Goal: Navigation & Orientation: Find specific page/section

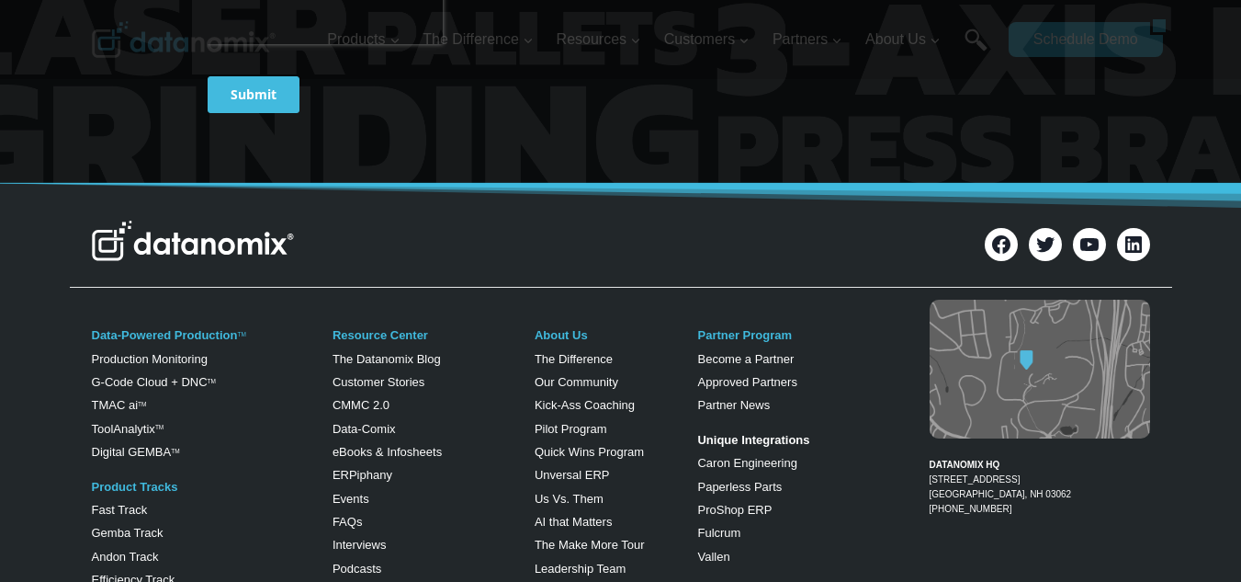
scroll to position [980, 0]
click at [562, 328] on link "About Us" at bounding box center [561, 334] width 53 height 14
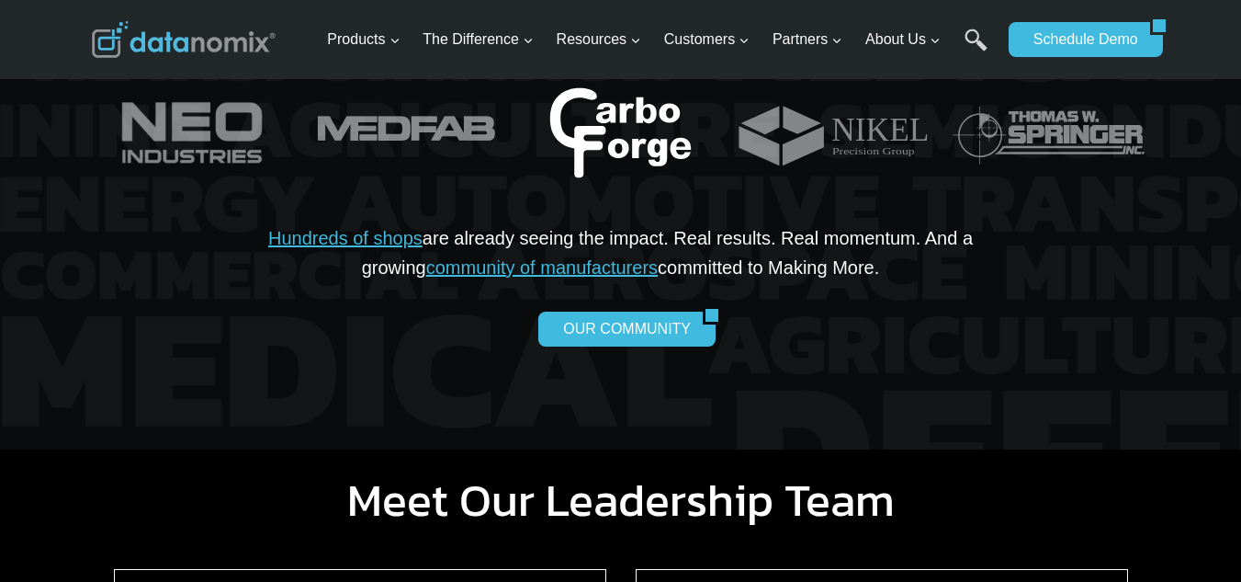
scroll to position [1409, 0]
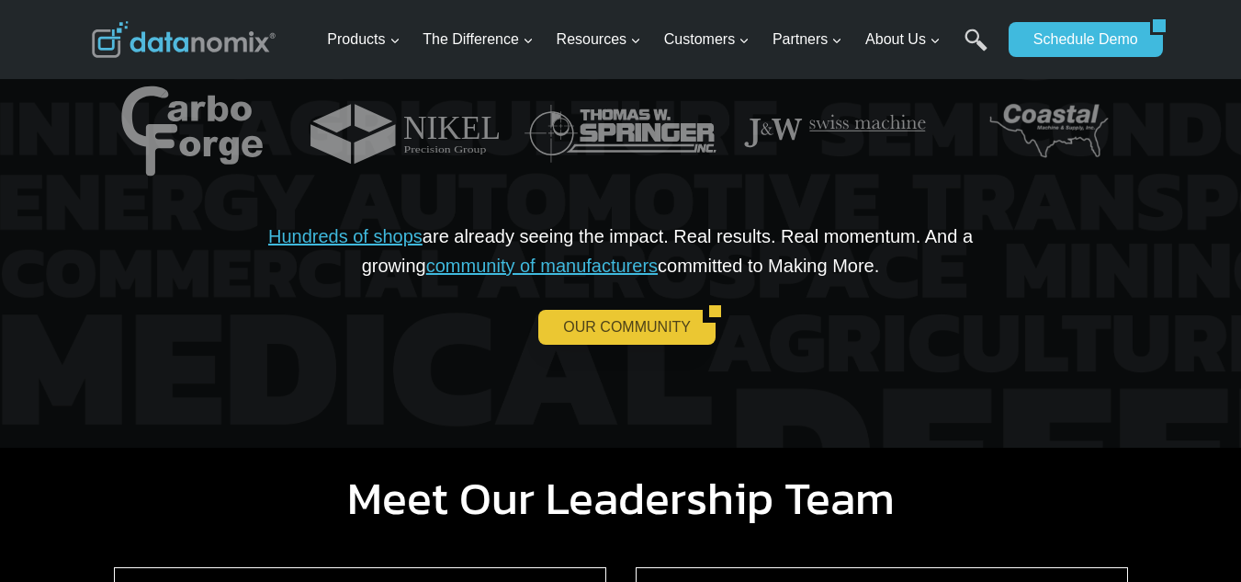
click at [636, 335] on link "OUR COMMUNITY" at bounding box center [620, 327] width 164 height 35
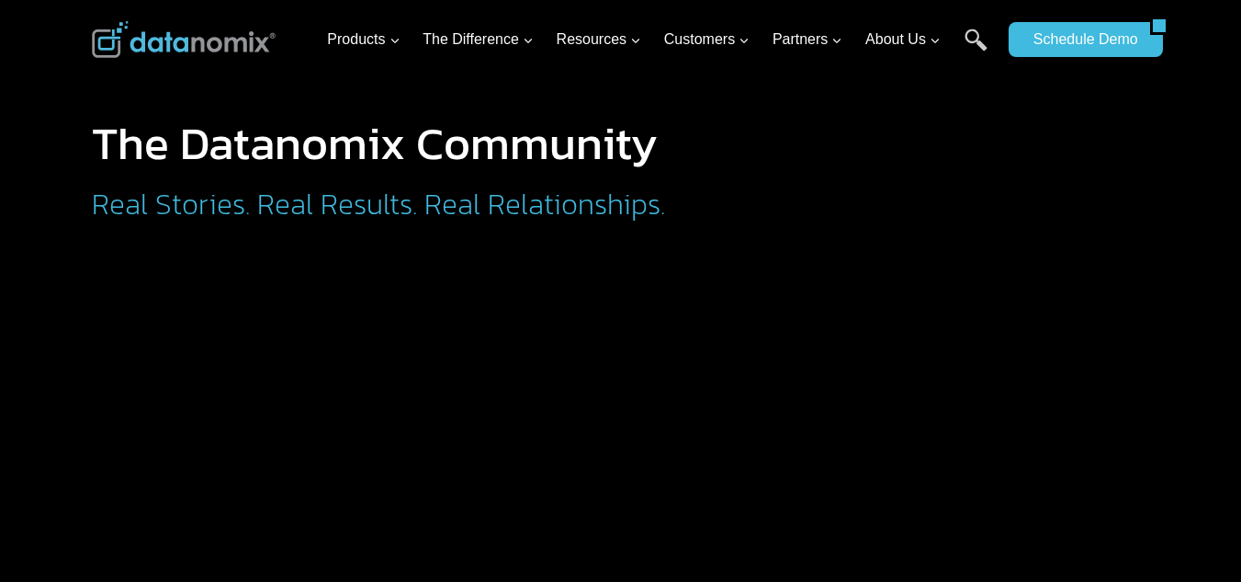
click at [1135, 75] on div "Schedule Demo" at bounding box center [1080, 39] width 142 height 79
